Goal: Book appointment/travel/reservation

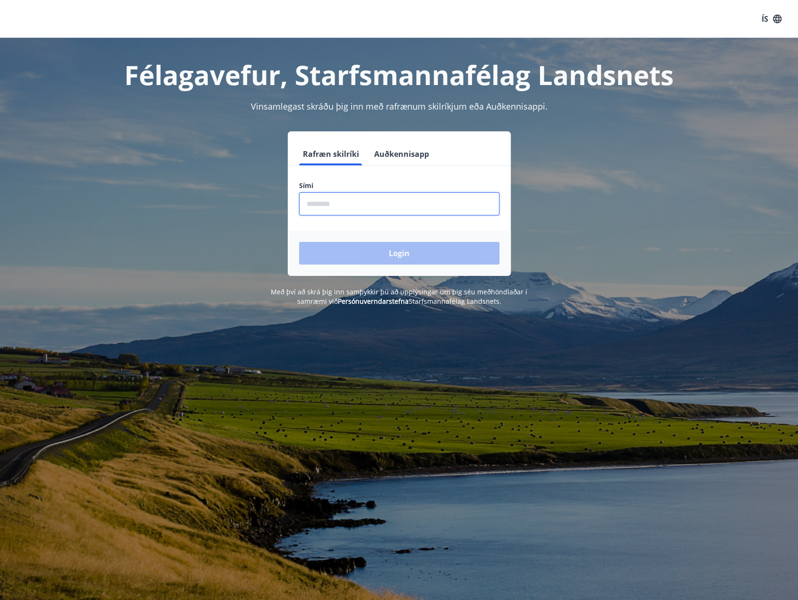
click at [374, 206] on input "phone" at bounding box center [399, 203] width 200 height 23
type input "********"
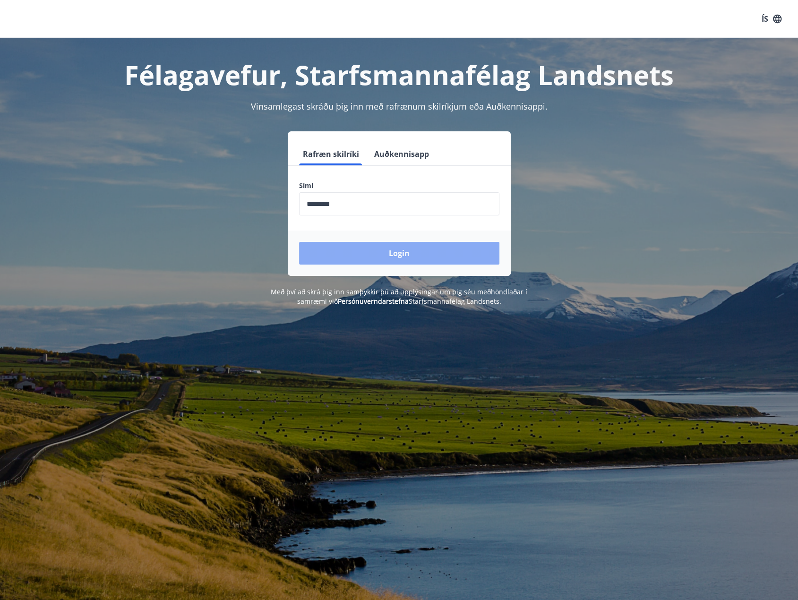
click at [368, 253] on button "Login" at bounding box center [399, 253] width 200 height 23
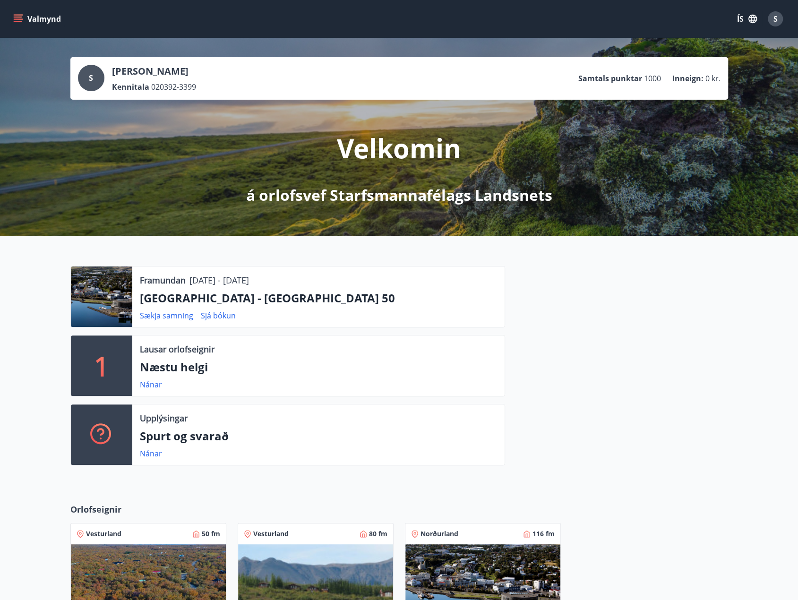
click at [110, 298] on div at bounding box center [101, 296] width 61 height 60
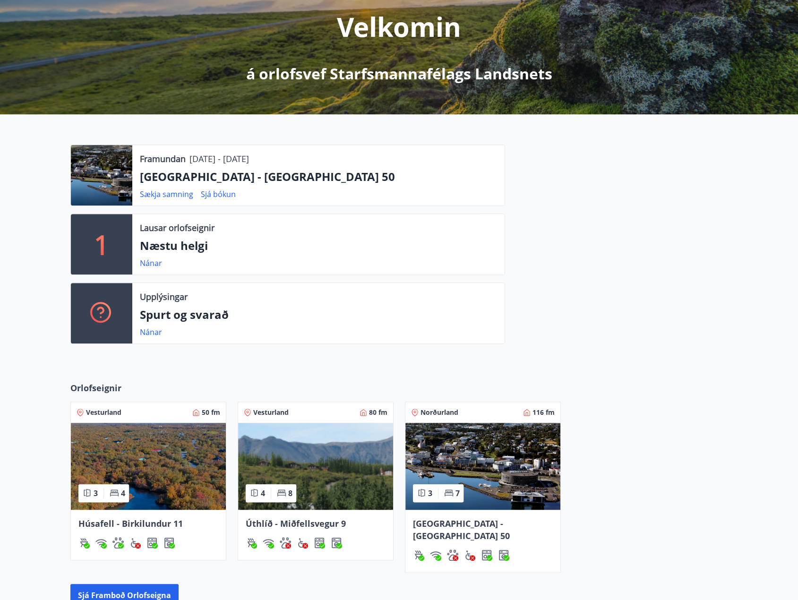
scroll to position [189, 0]
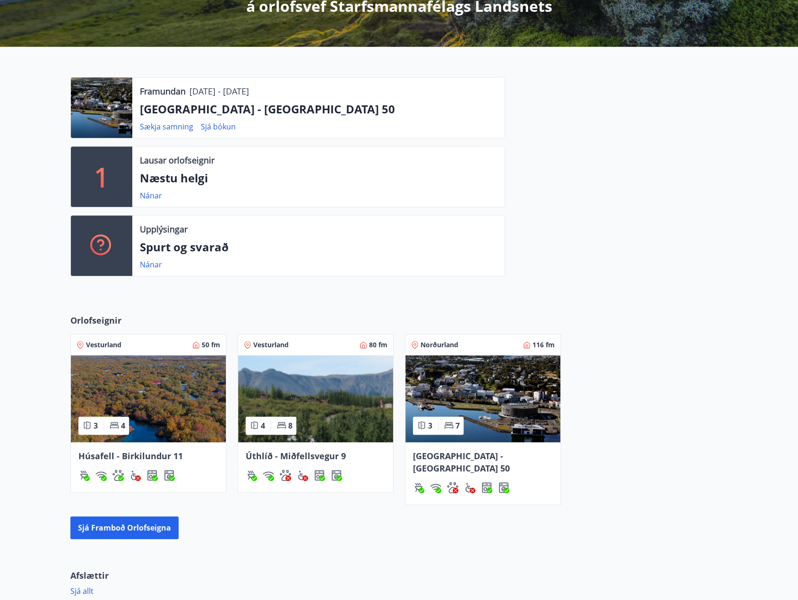
click at [492, 386] on img at bounding box center [482, 398] width 155 height 87
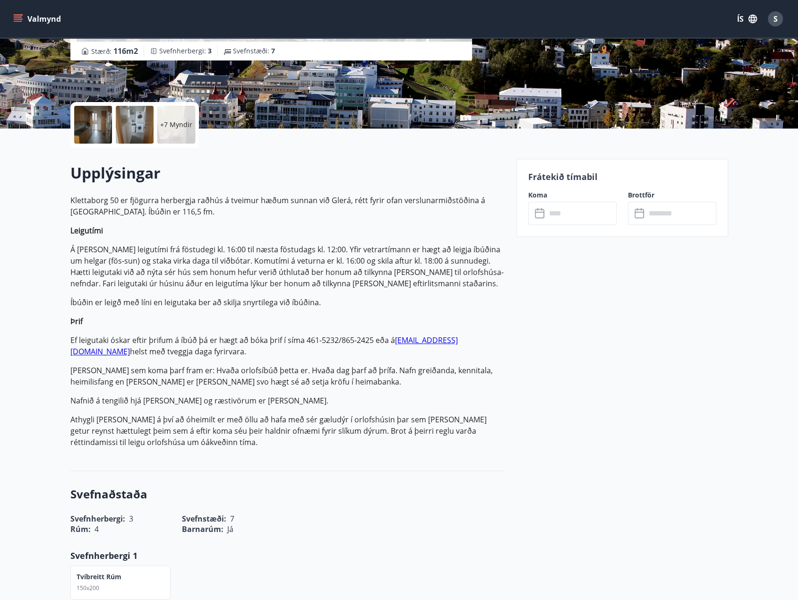
scroll to position [47, 0]
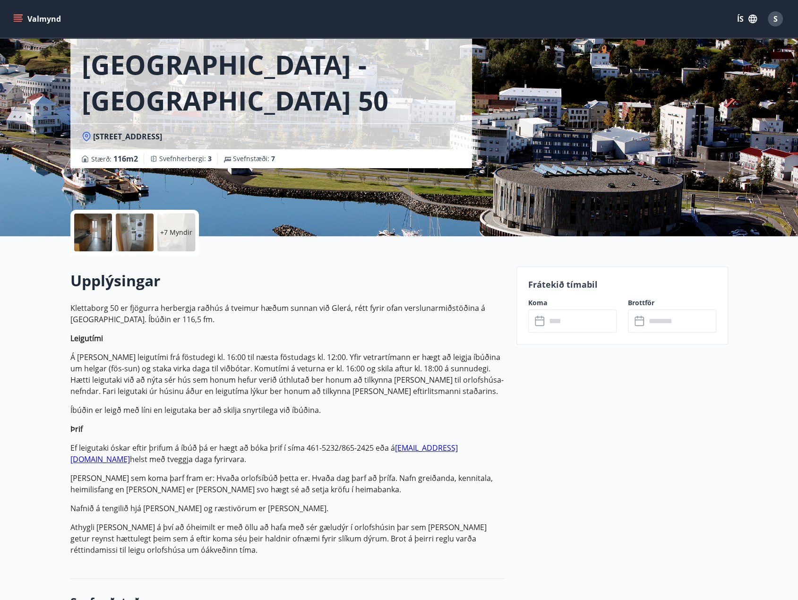
click at [597, 318] on input "text" at bounding box center [581, 320] width 70 height 23
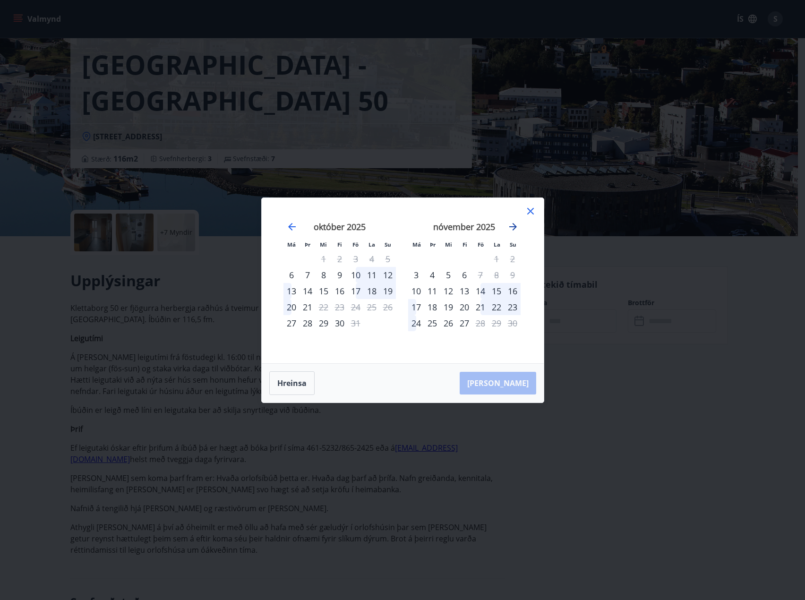
click at [513, 231] on icon "Move forward to switch to the next month." at bounding box center [512, 226] width 11 height 11
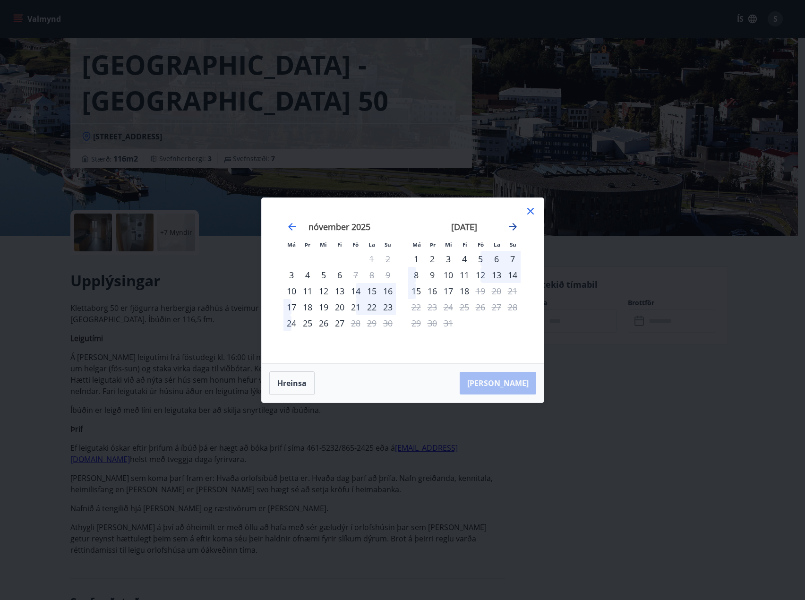
click at [513, 231] on icon "Move forward to switch to the next month." at bounding box center [512, 226] width 11 height 11
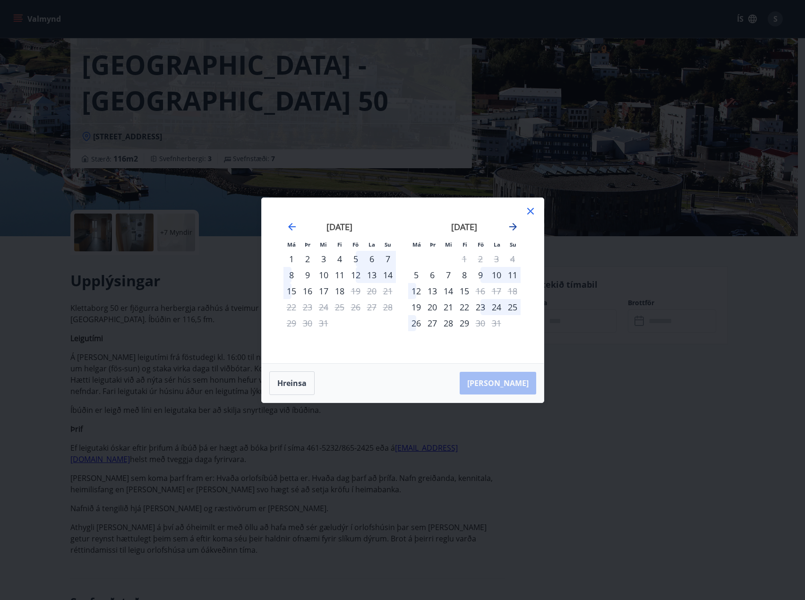
click at [513, 231] on icon "Move forward to switch to the next month." at bounding box center [512, 226] width 11 height 11
click at [513, 229] on icon "Move forward to switch to the next month." at bounding box center [512, 226] width 11 height 11
click at [512, 228] on icon "Move forward to switch to the next month." at bounding box center [512, 226] width 11 height 11
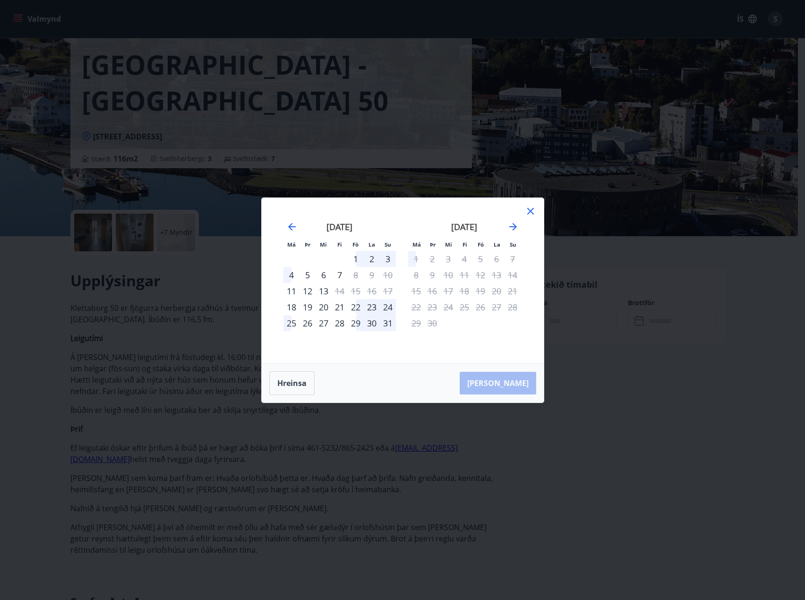
click at [50, 85] on div "Má Þr Mi Fi Fö La Su Má Þr Mi Fi Fö La Su [DATE] 1 2 3 4 5 6 7 8 9 10 11 12 13 …" at bounding box center [402, 300] width 805 height 600
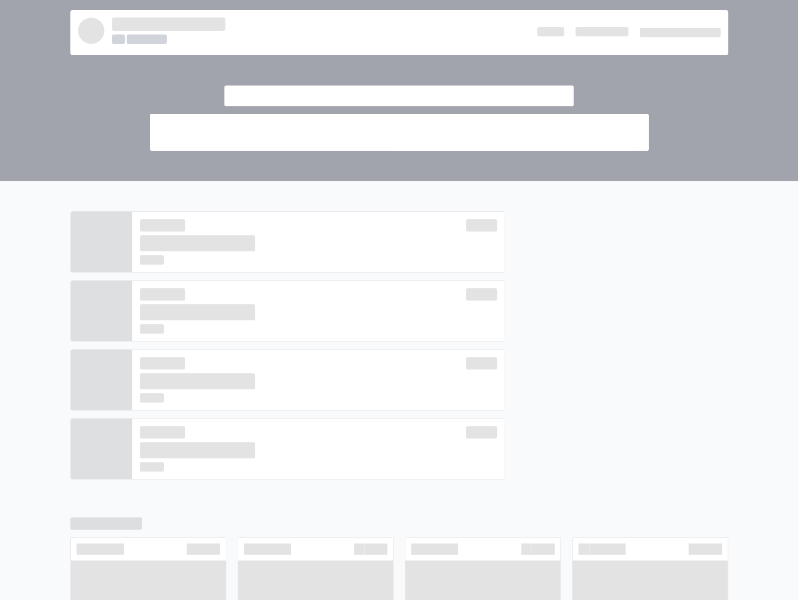
scroll to position [189, 0]
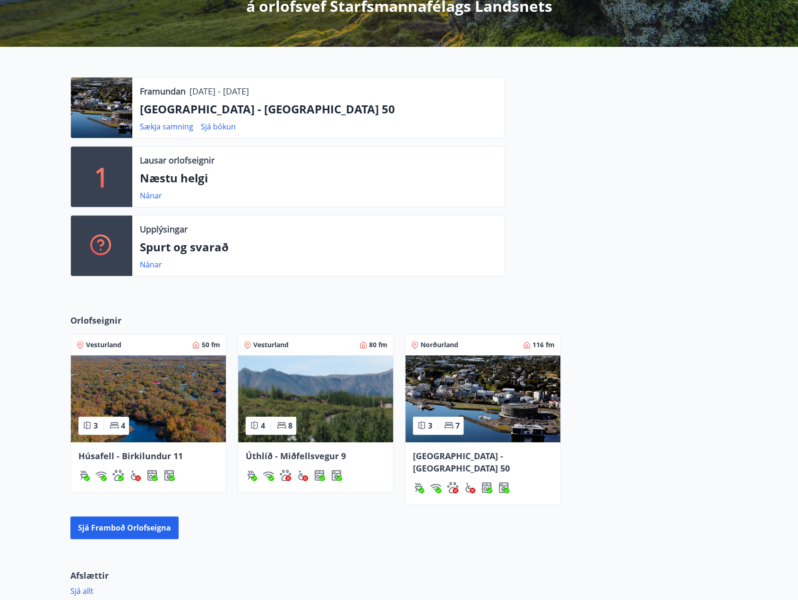
click at [301, 391] on img at bounding box center [315, 398] width 155 height 87
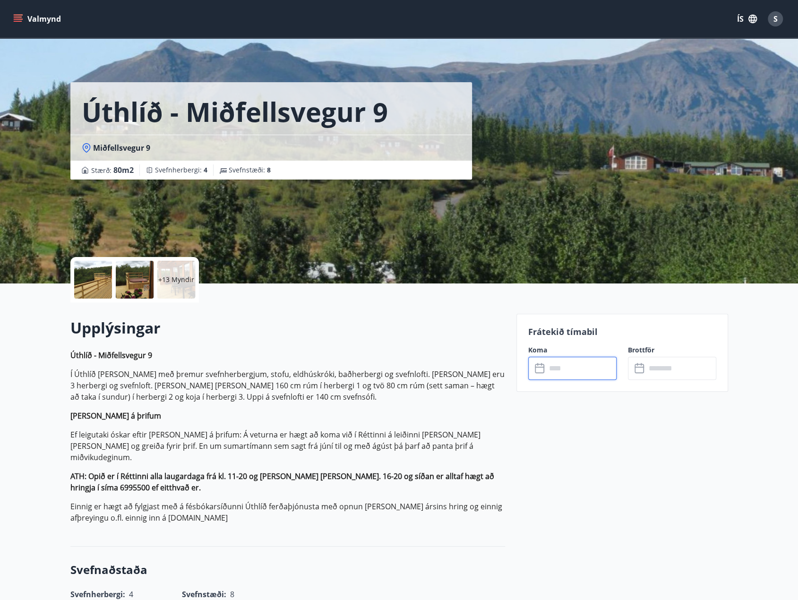
click at [598, 373] on input "text" at bounding box center [581, 368] width 70 height 23
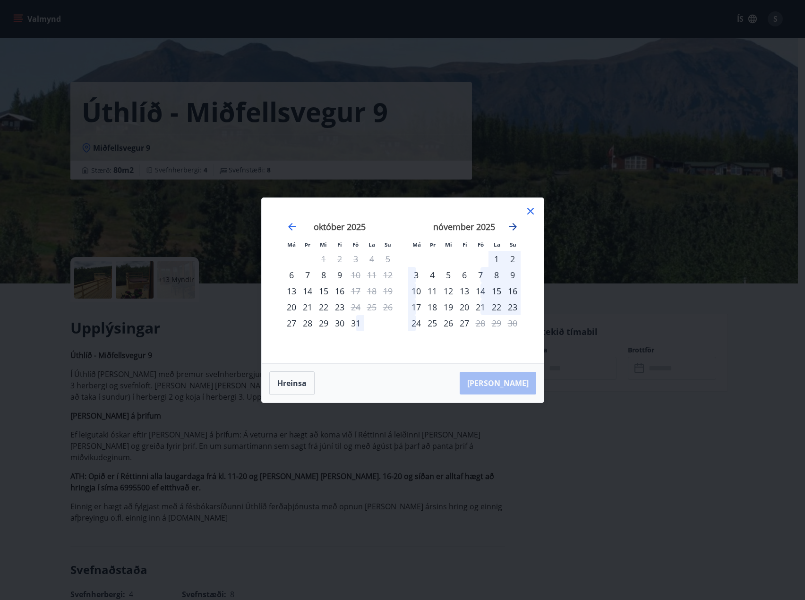
click at [513, 227] on icon "Move forward to switch to the next month." at bounding box center [513, 227] width 8 height 8
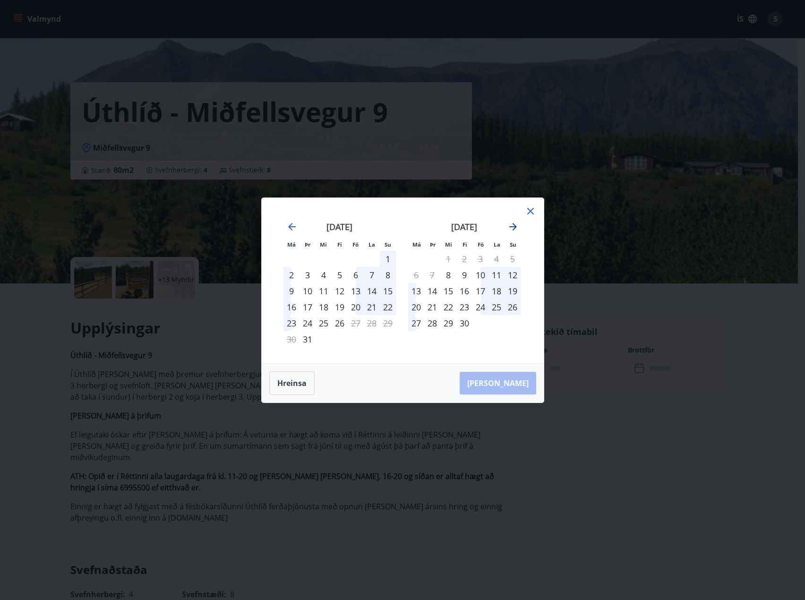
click at [513, 227] on icon "Move forward to switch to the next month." at bounding box center [513, 227] width 8 height 8
click at [295, 225] on icon "Move backward to switch to the previous month." at bounding box center [291, 226] width 11 height 11
click at [527, 211] on icon at bounding box center [530, 211] width 11 height 11
